Goal: Task Accomplishment & Management: Use online tool/utility

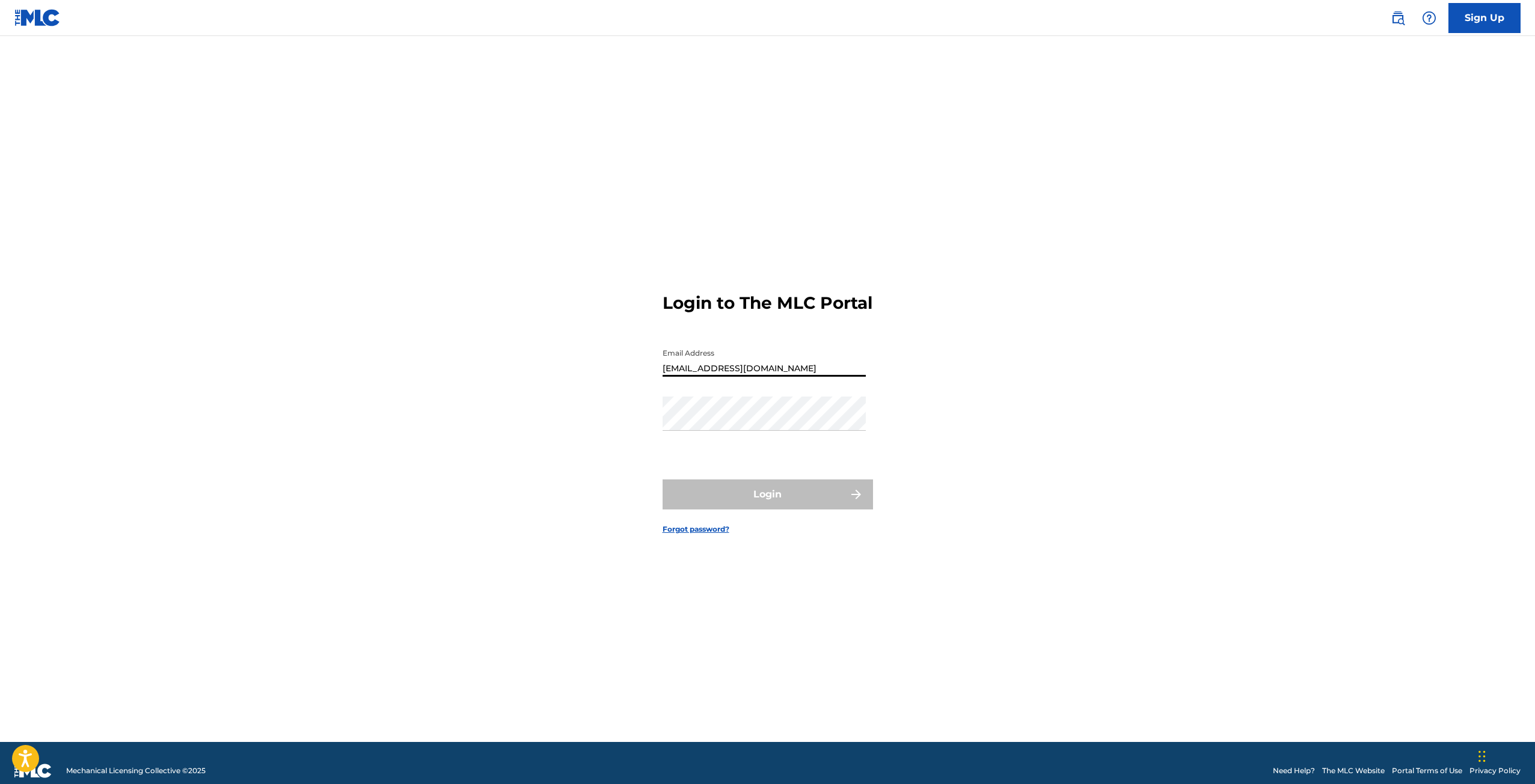
type input "[EMAIL_ADDRESS][DOMAIN_NAME]"
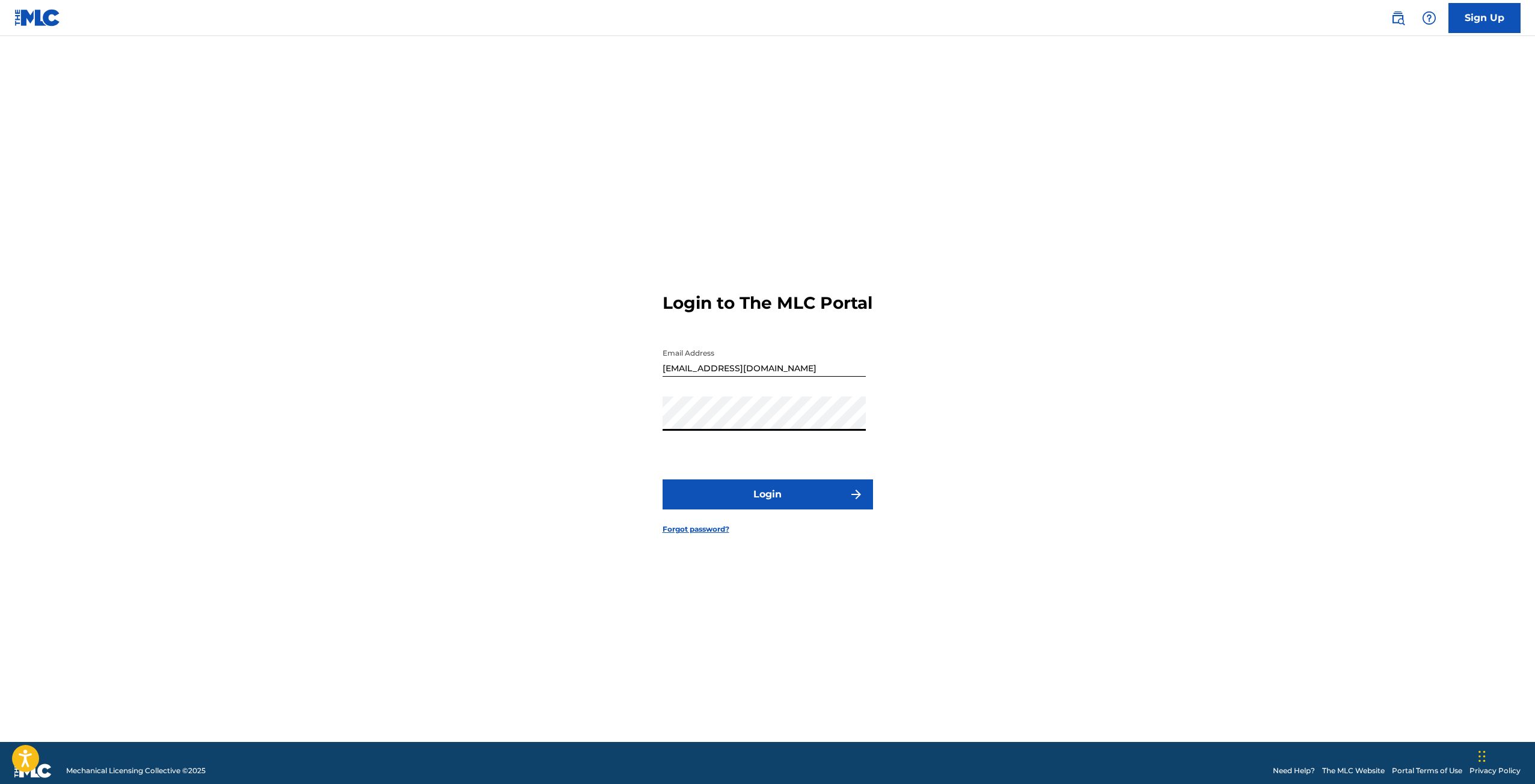
click at [663, 480] on button "Login" at bounding box center [768, 494] width 210 height 30
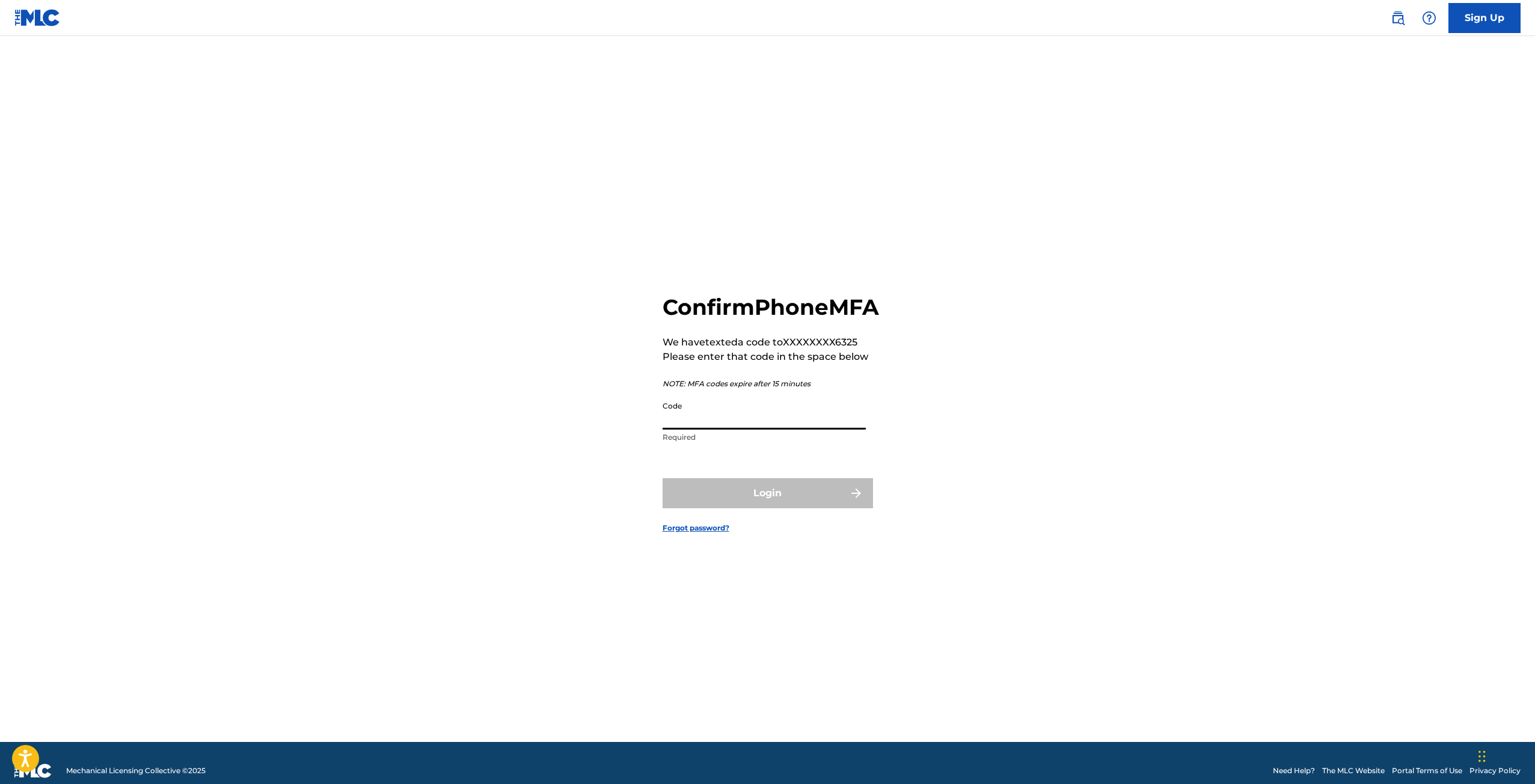
click at [724, 423] on input "Code" at bounding box center [764, 413] width 203 height 34
type input "015162"
click at [751, 506] on button "Login" at bounding box center [768, 493] width 210 height 30
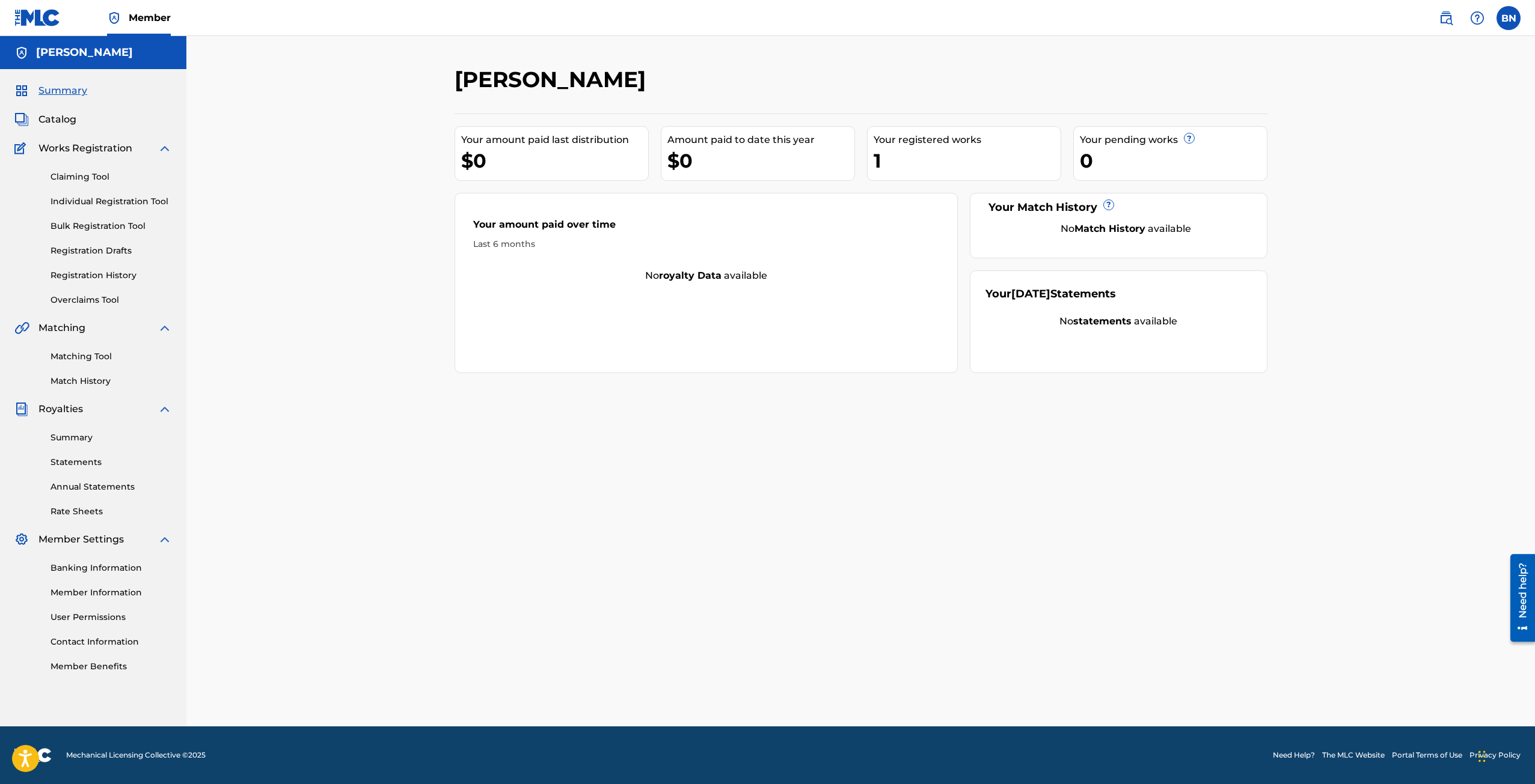
click at [108, 198] on link "Individual Registration Tool" at bounding box center [112, 202] width 122 height 12
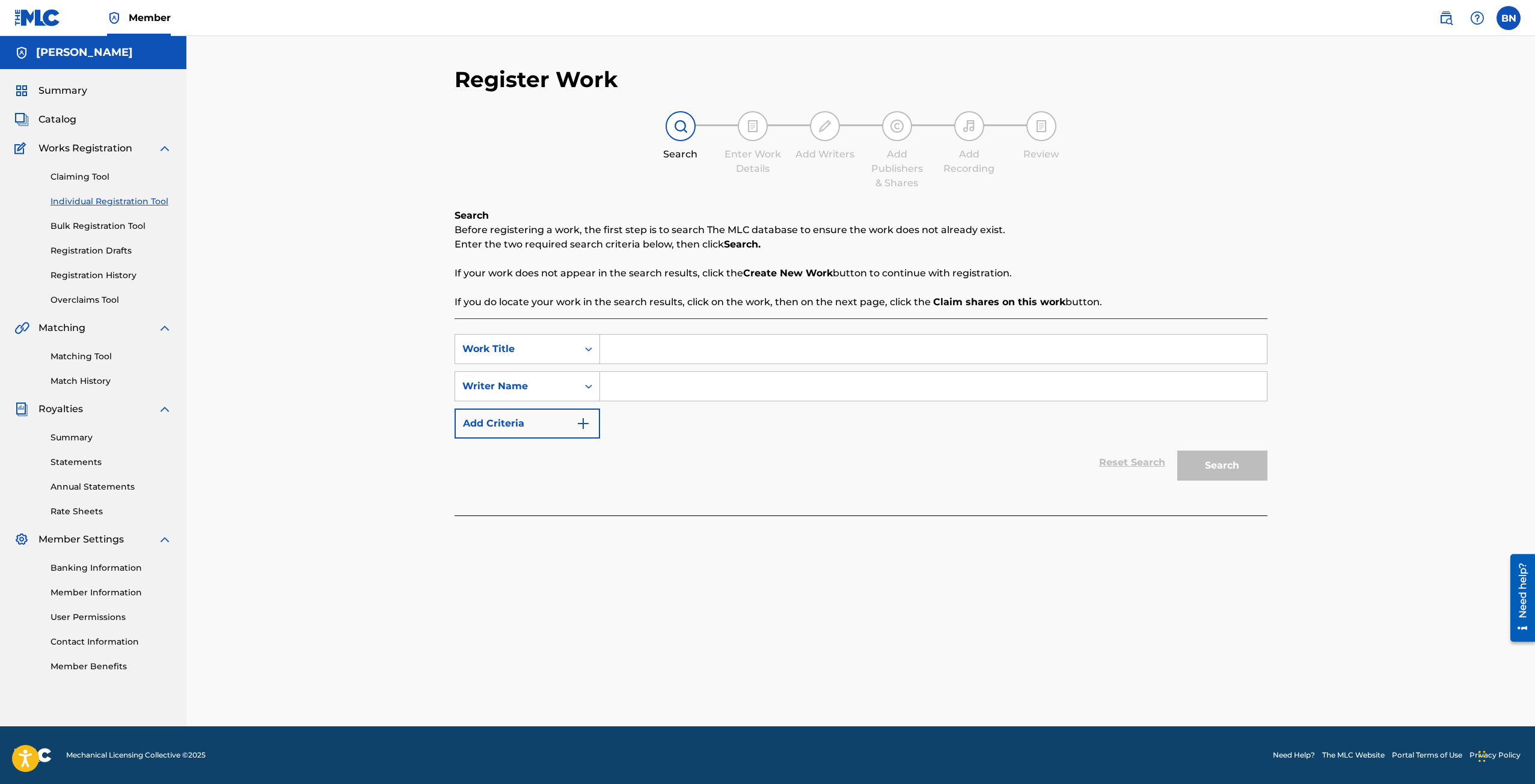
click at [92, 176] on link "Claiming Tool" at bounding box center [112, 177] width 122 height 12
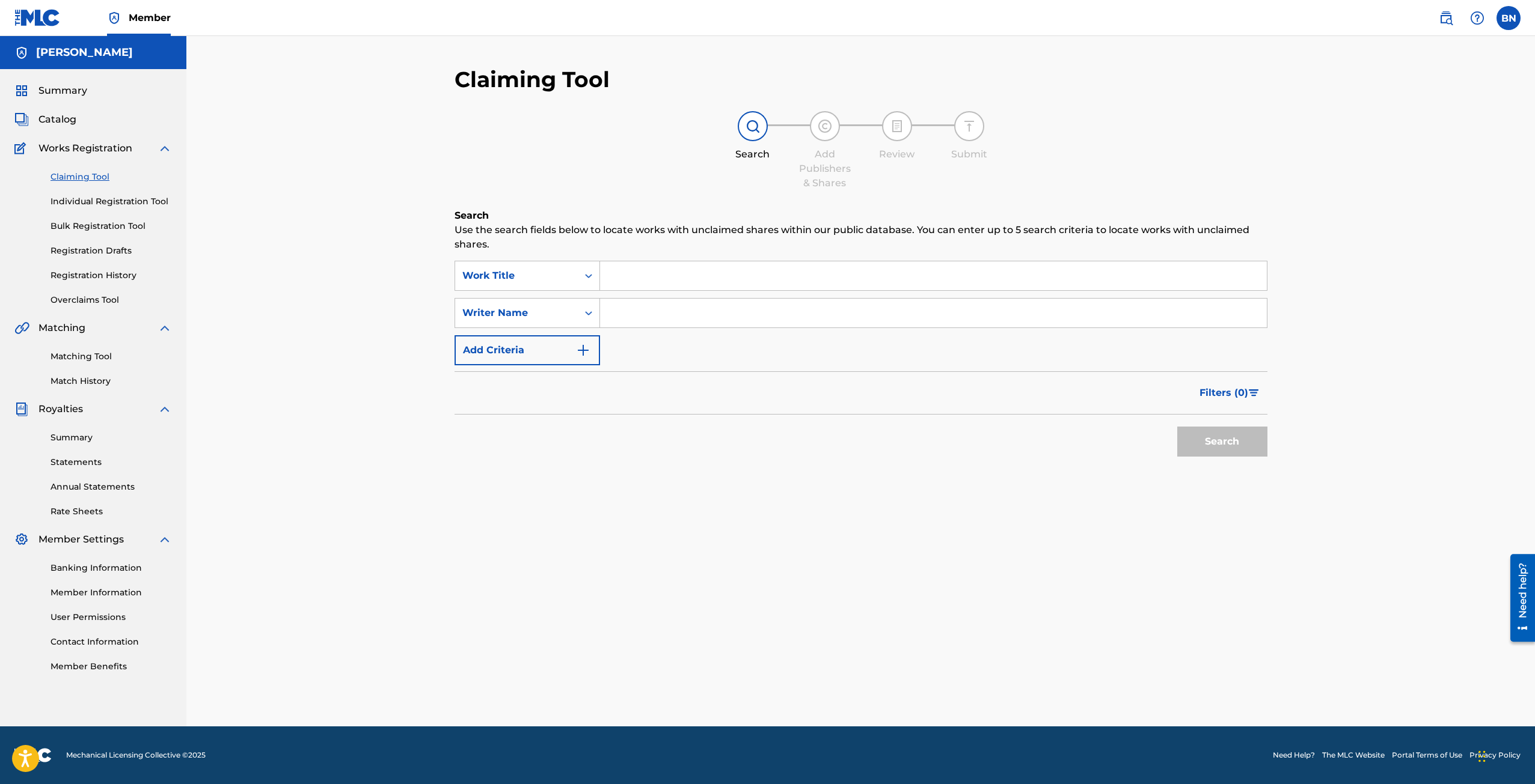
click at [661, 285] on input "Search Form" at bounding box center [934, 275] width 667 height 28
type input "F"
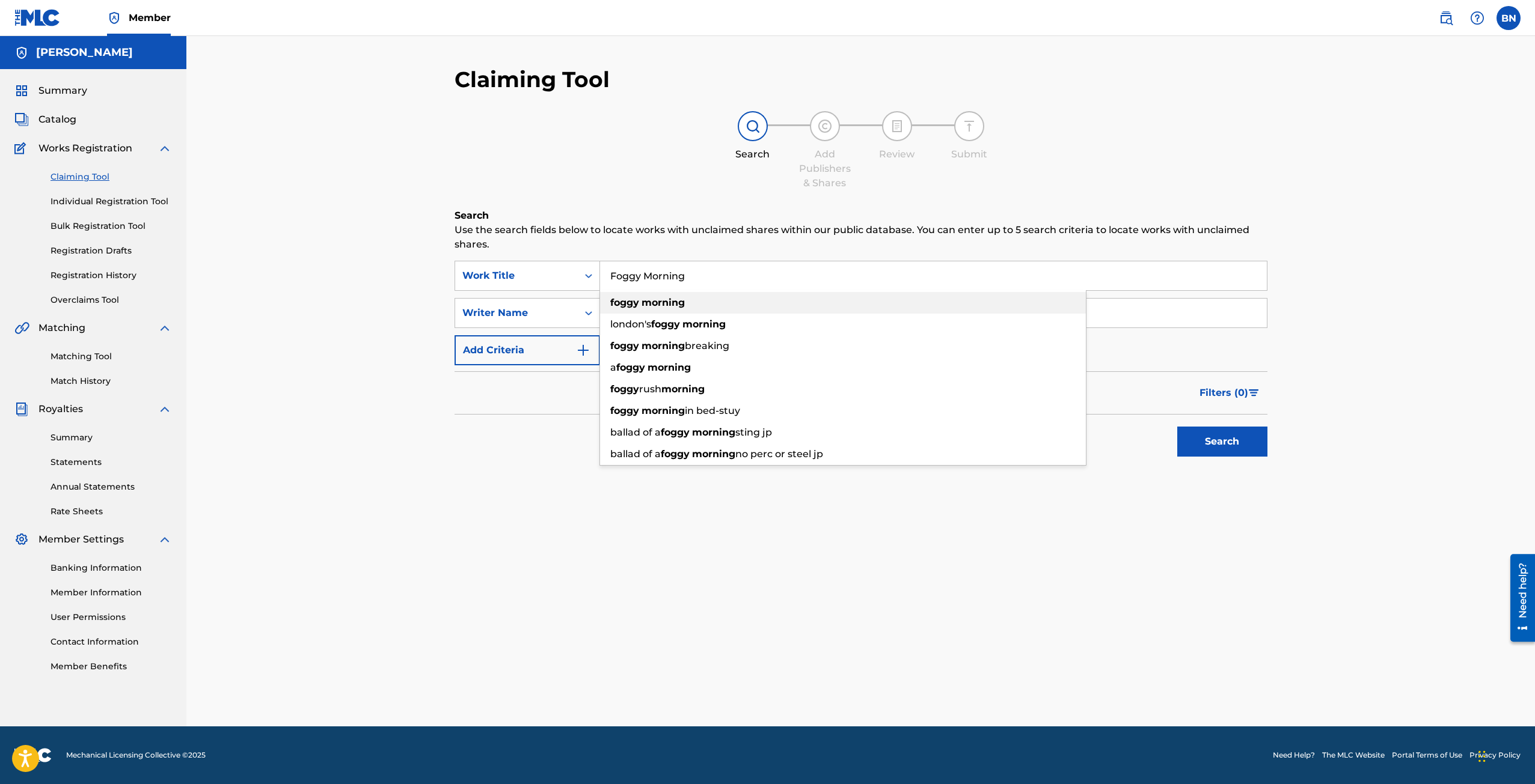
click at [639, 300] on strong "foggy" at bounding box center [624, 303] width 29 height 12
type input "foggy morning"
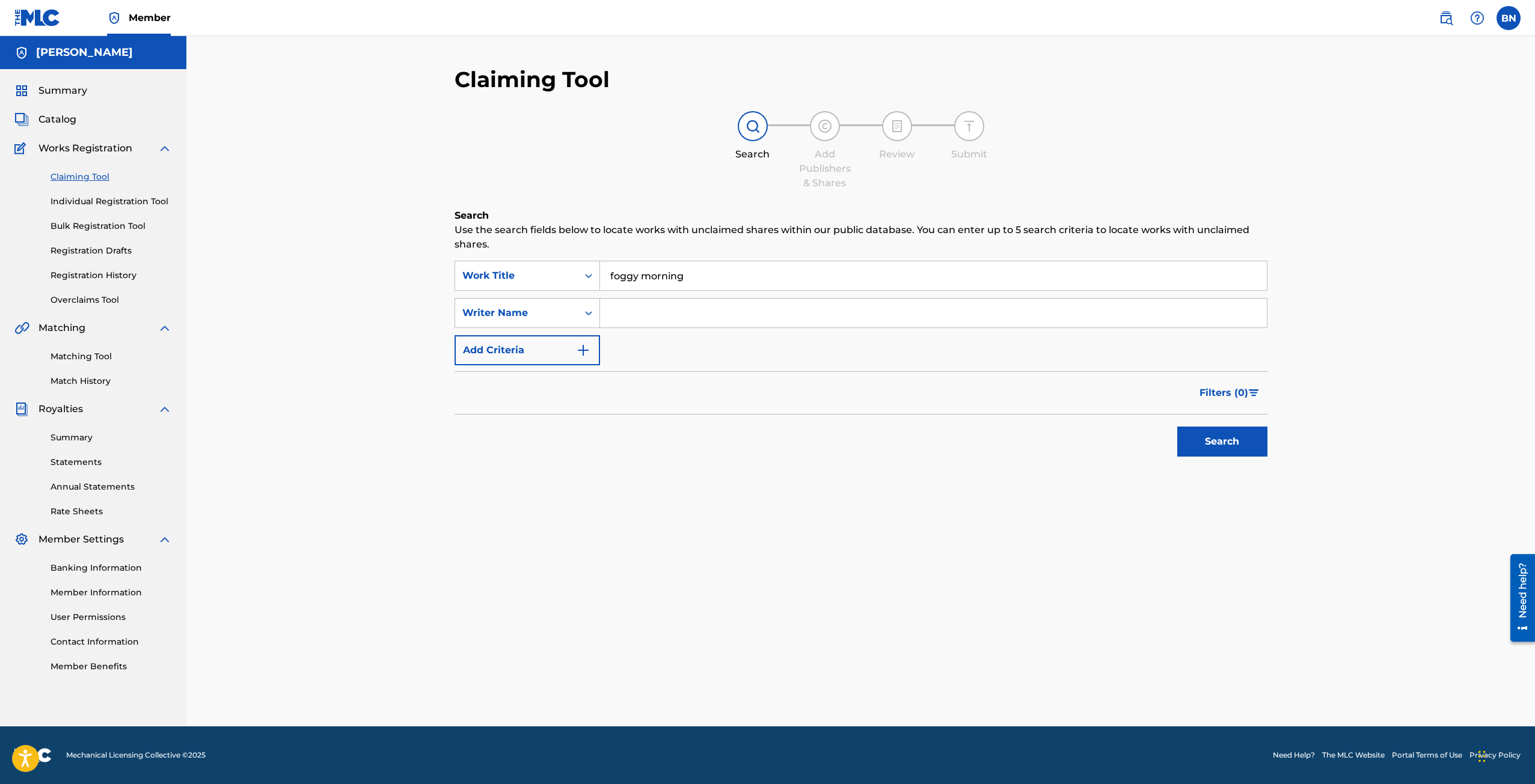
click at [637, 312] on input "Search Form" at bounding box center [934, 313] width 667 height 28
type input "[PERSON_NAME]"
click at [583, 350] on img "Search Form" at bounding box center [583, 350] width 15 height 15
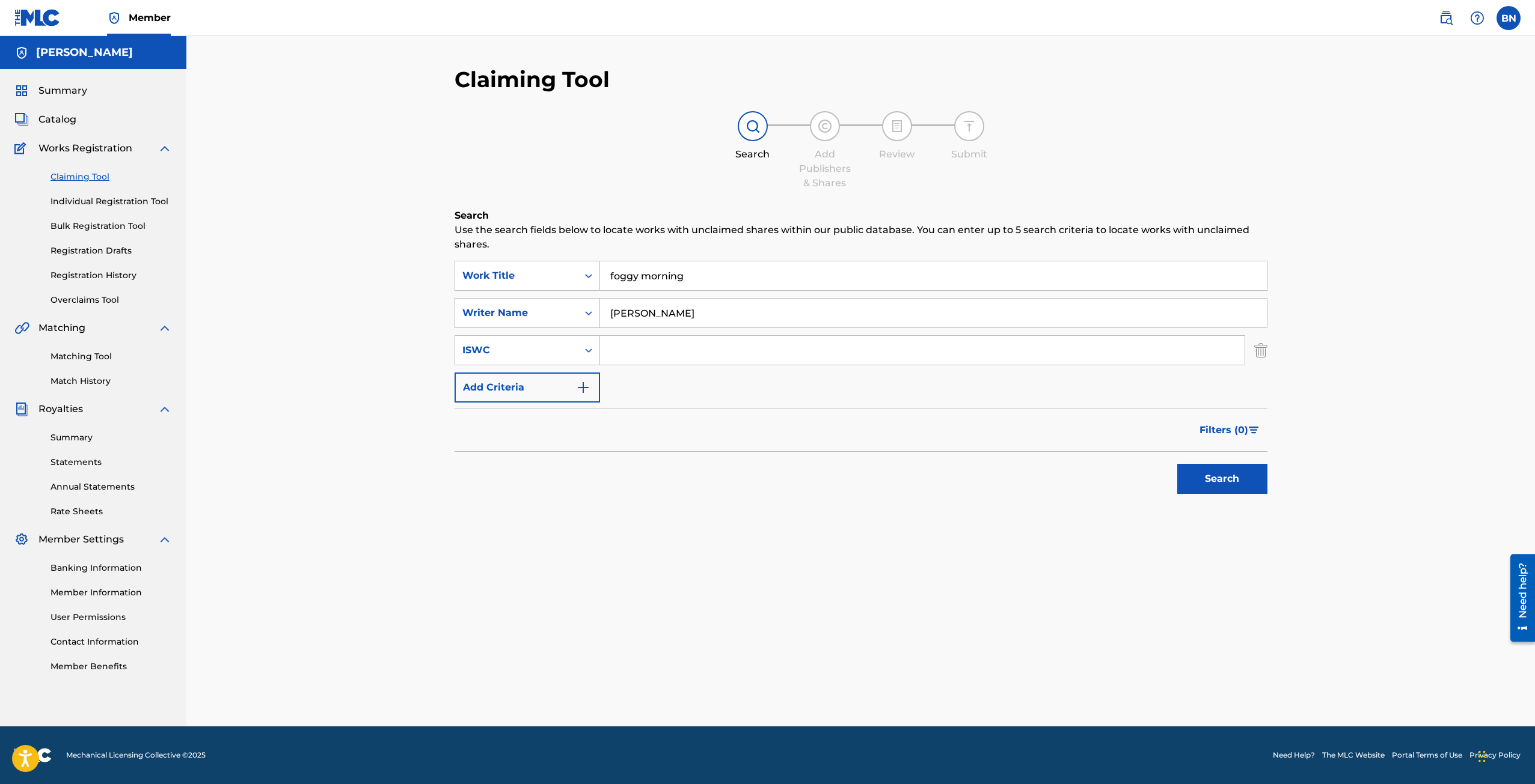
click at [589, 384] on img "Search Form" at bounding box center [583, 387] width 15 height 15
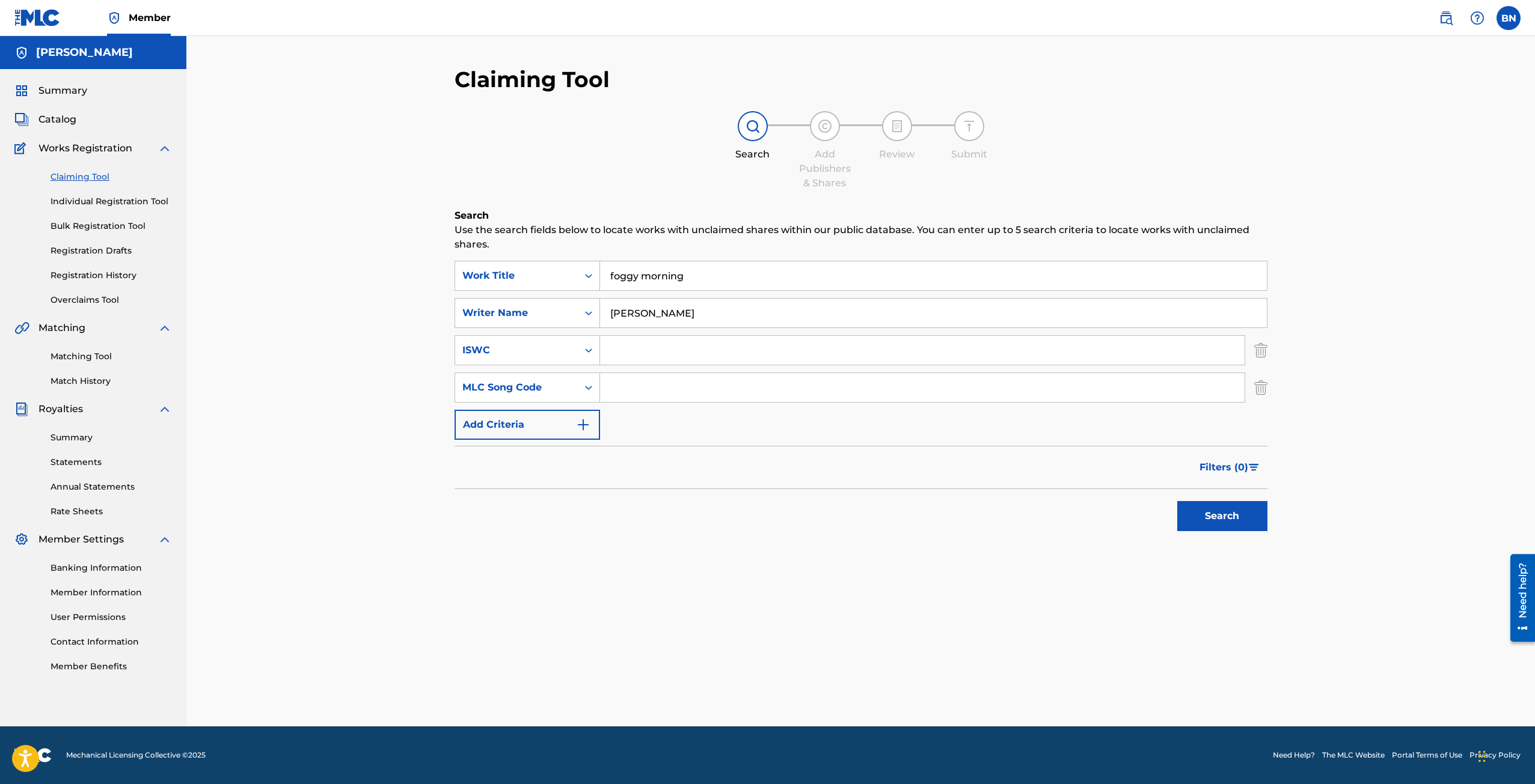
click at [585, 414] on button "Add Criteria" at bounding box center [527, 424] width 146 height 30
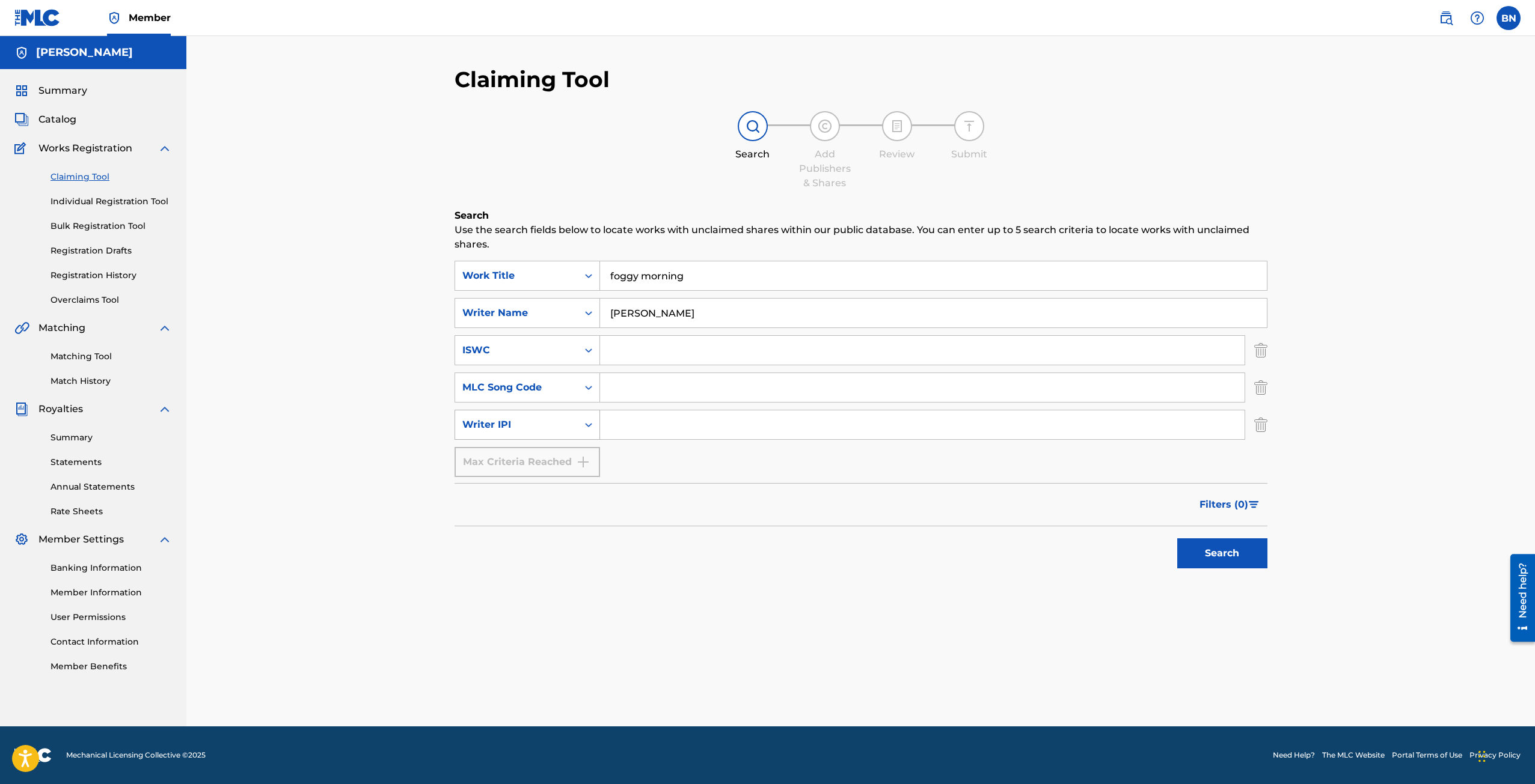
click at [593, 426] on icon "Search Form" at bounding box center [589, 425] width 12 height 12
click at [682, 557] on div "Search" at bounding box center [861, 551] width 813 height 48
click at [1234, 551] on button "Search" at bounding box center [1222, 553] width 90 height 30
click at [613, 275] on input "foggy morning" at bounding box center [934, 275] width 667 height 28
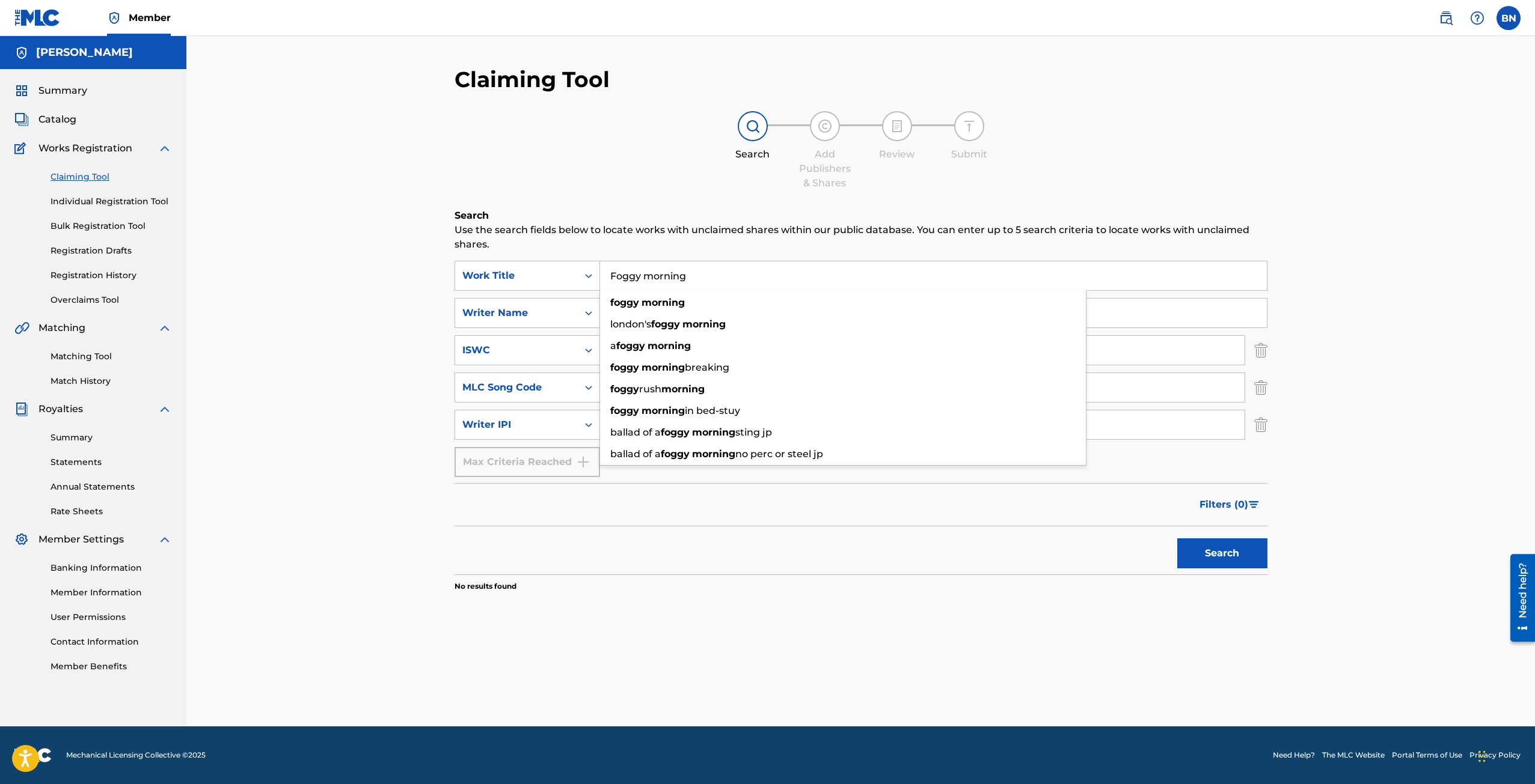
type input "Foggy morning"
click at [679, 209] on h6 "Search" at bounding box center [861, 216] width 813 height 15
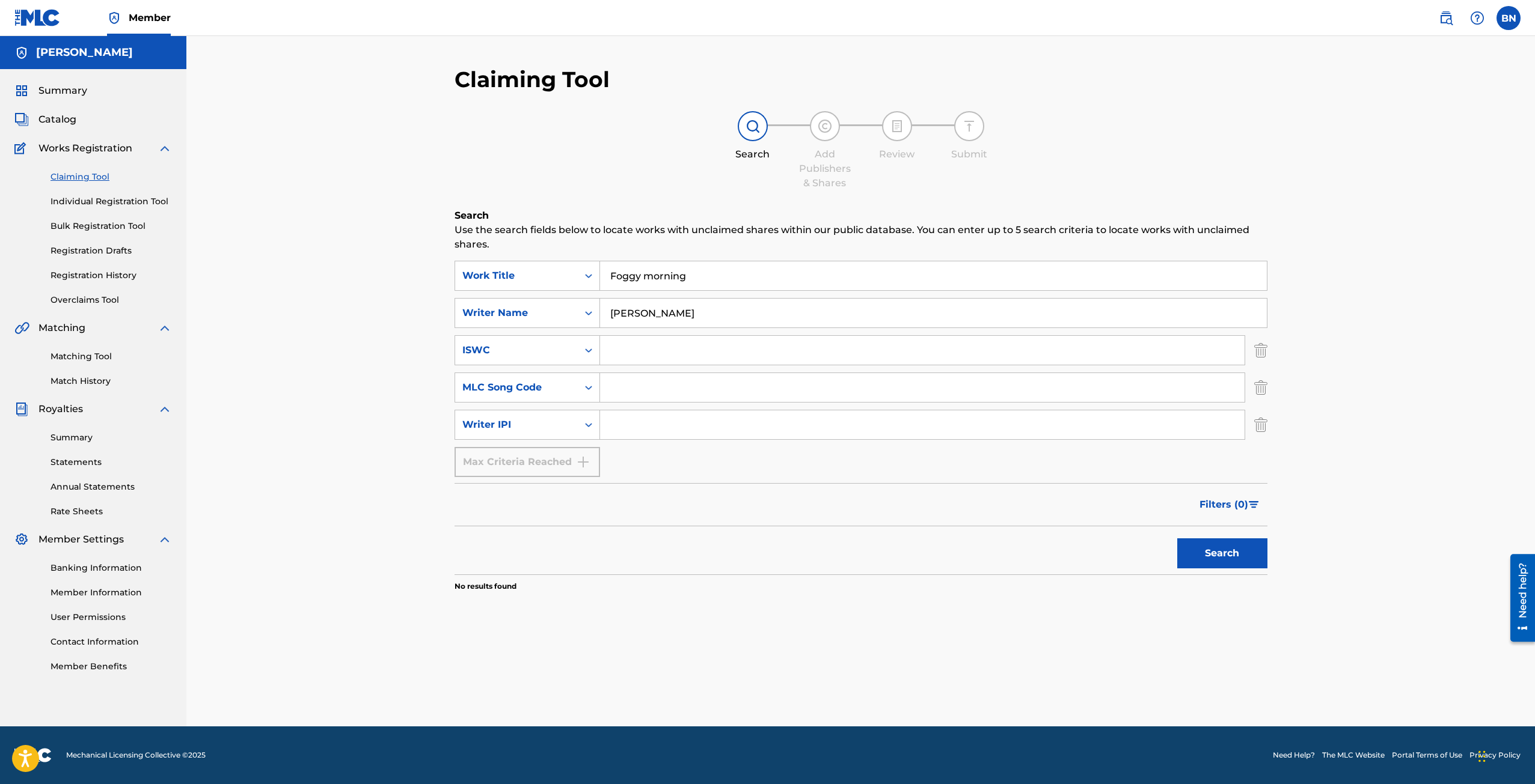
click at [90, 229] on link "Bulk Registration Tool" at bounding box center [112, 226] width 122 height 12
